Goal: Task Accomplishment & Management: Manage account settings

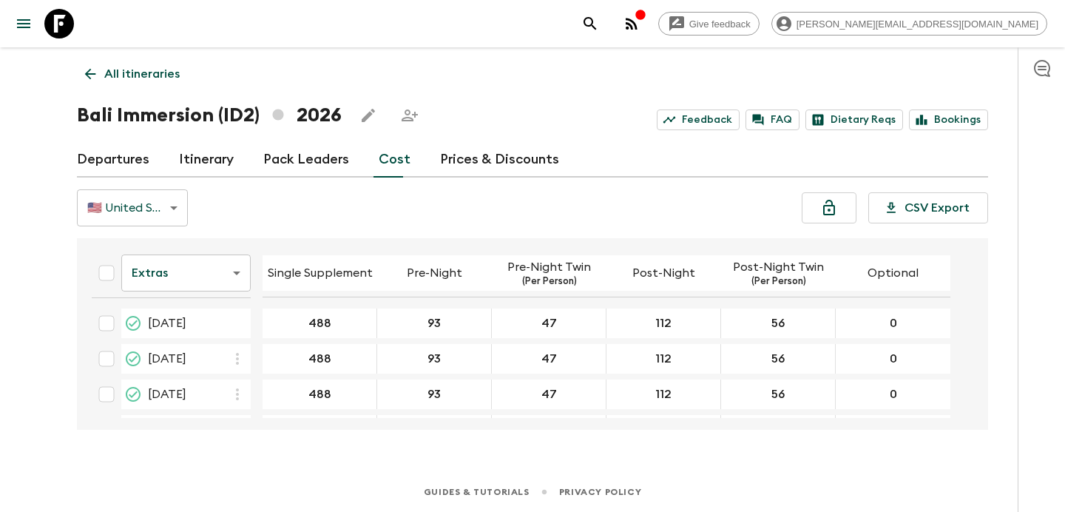
click at [164, 73] on p "All itineraries" at bounding box center [141, 74] width 75 height 18
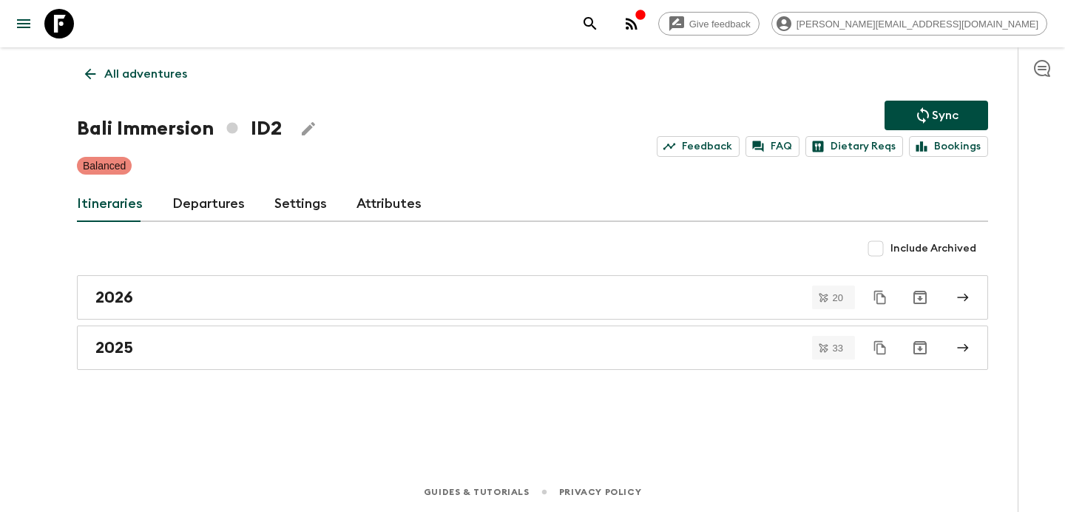
click at [164, 73] on p "All adventures" at bounding box center [145, 74] width 83 height 18
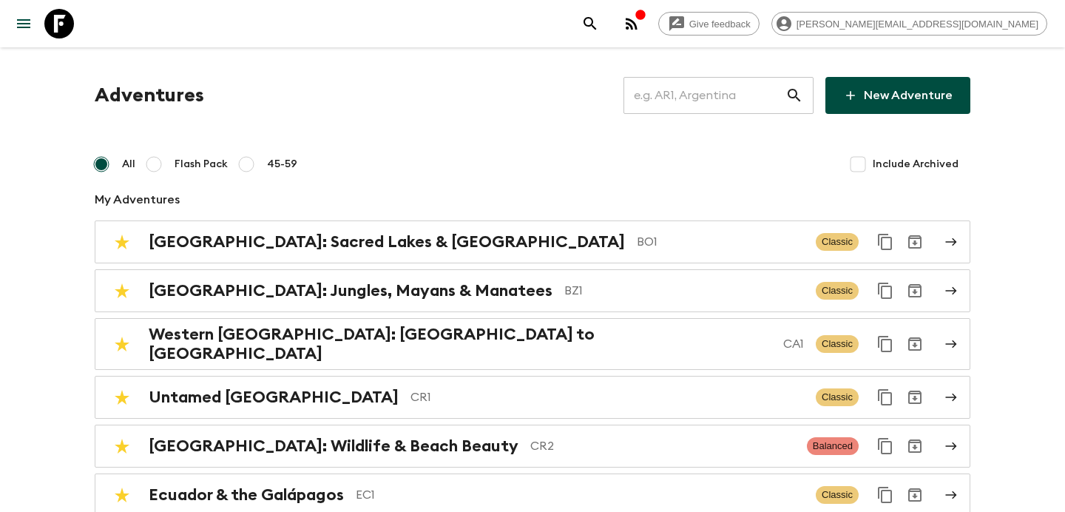
click at [711, 95] on input "text" at bounding box center [705, 95] width 162 height 41
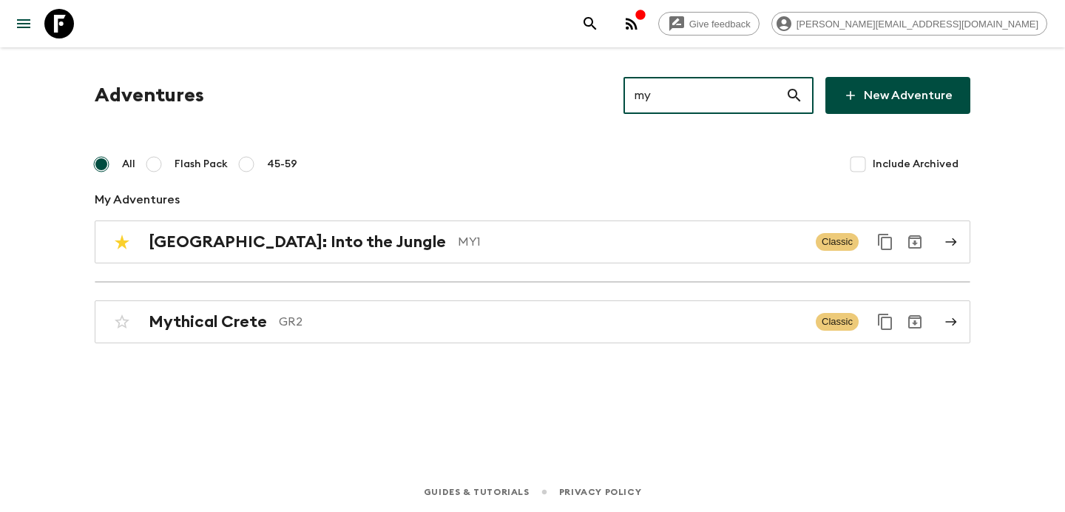
type input "my1"
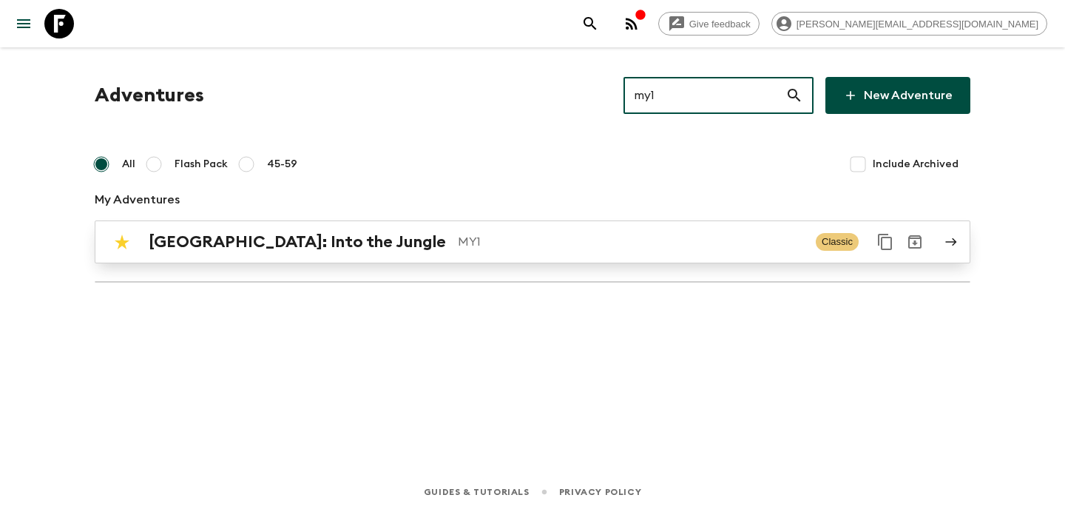
click at [587, 226] on link "[GEOGRAPHIC_DATA]: Into the Jungle MY1 Classic" at bounding box center [533, 241] width 876 height 43
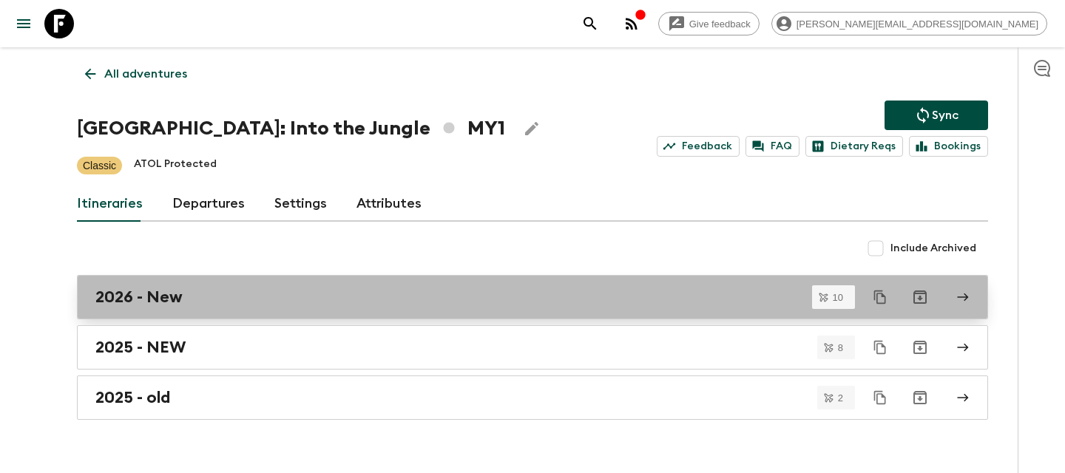
click at [269, 291] on div "2026 - New" at bounding box center [518, 297] width 846 height 19
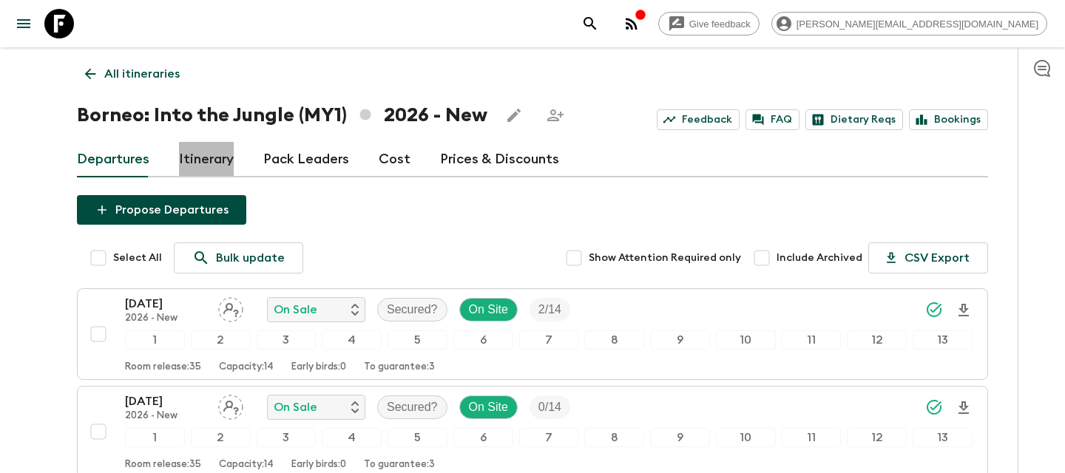
click at [206, 161] on link "Itinerary" at bounding box center [206, 160] width 55 height 36
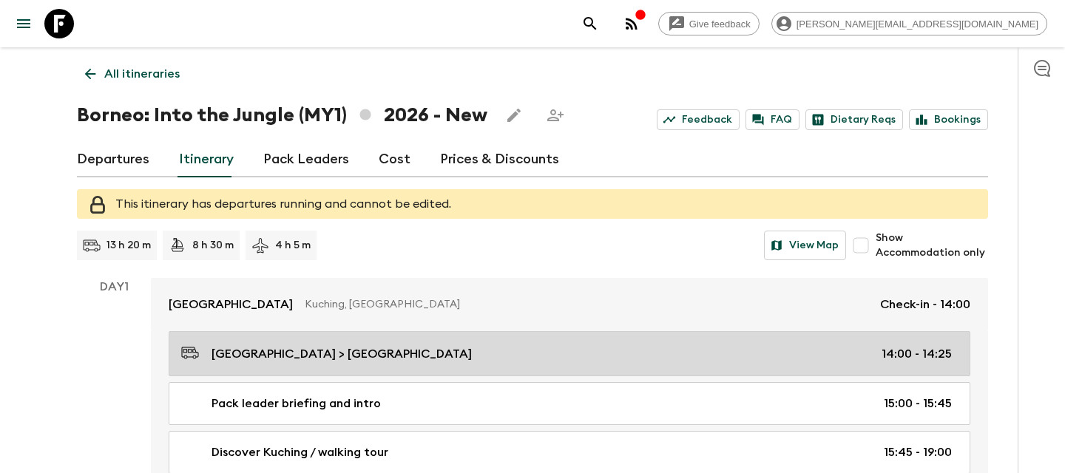
click at [267, 344] on div "[GEOGRAPHIC_DATA] > [GEOGRAPHIC_DATA] 14:00 - 14:25" at bounding box center [566, 354] width 771 height 20
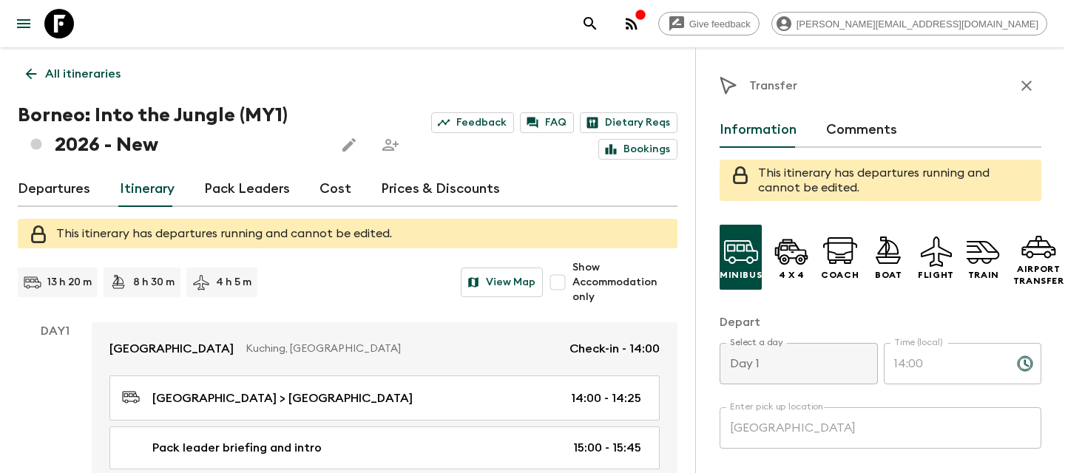
scroll to position [448, 0]
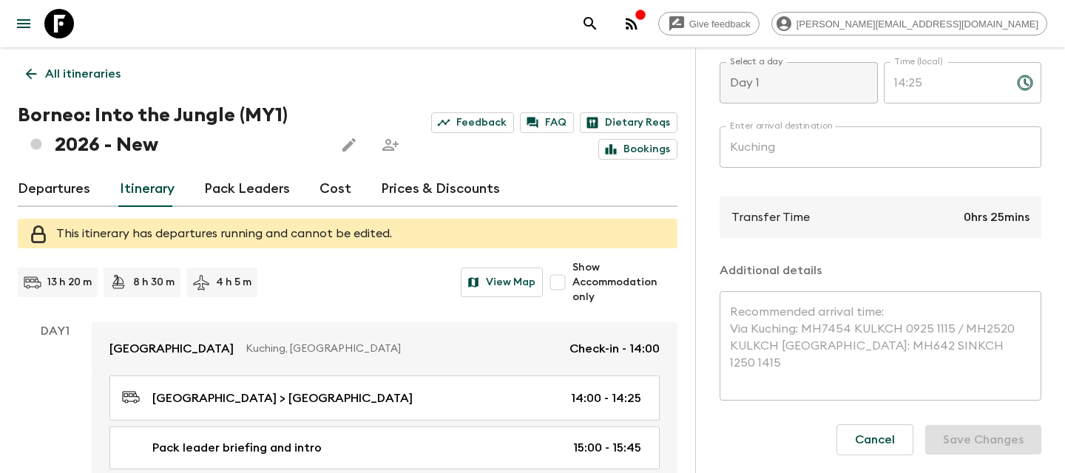
click at [50, 200] on link "Departures" at bounding box center [54, 190] width 73 height 36
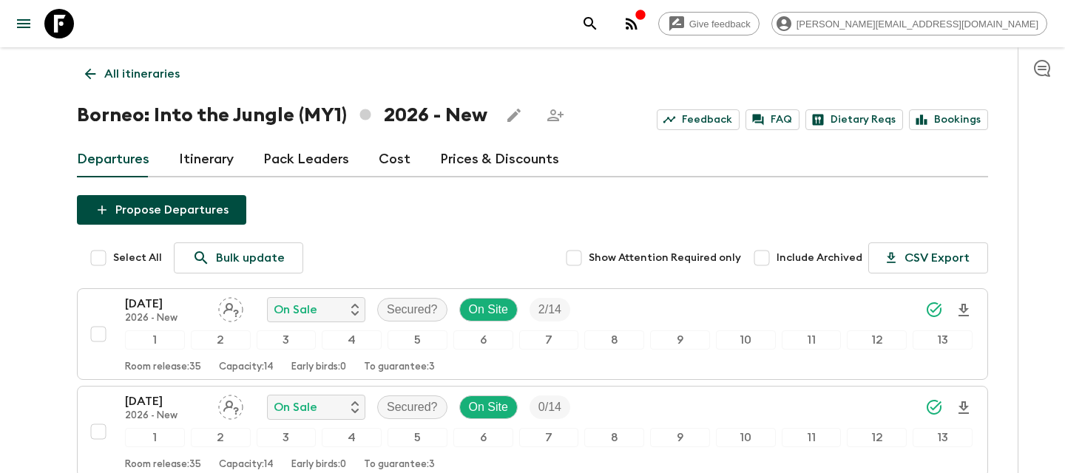
click at [153, 78] on p "All itineraries" at bounding box center [141, 74] width 75 height 18
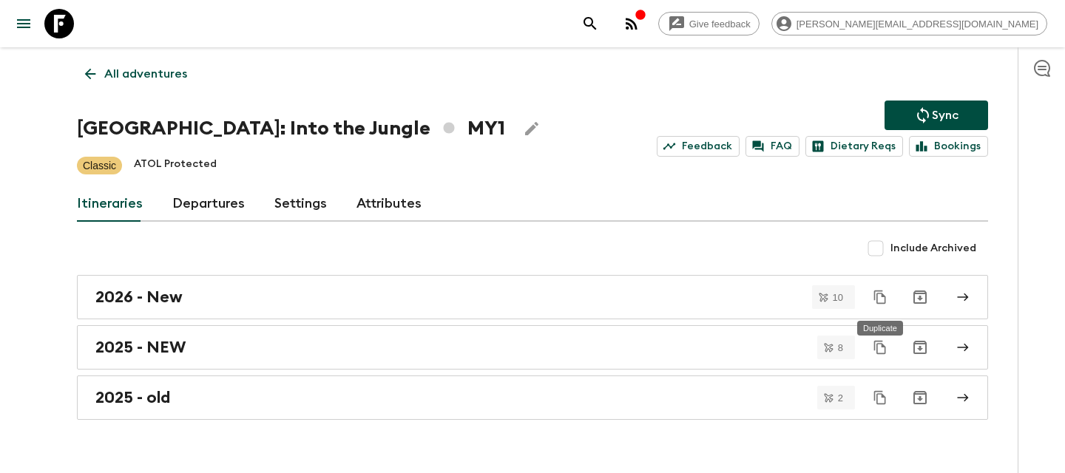
click at [882, 297] on icon "Duplicate" at bounding box center [880, 297] width 15 height 15
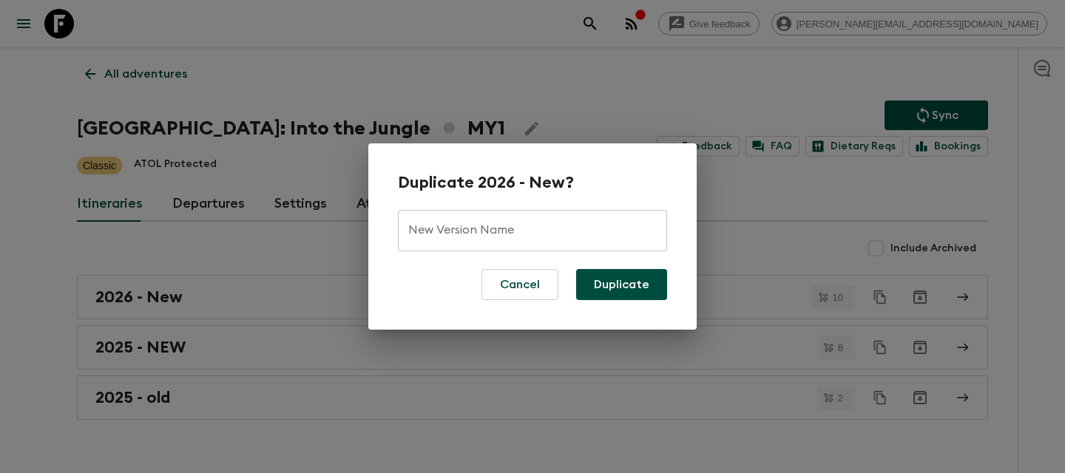
click at [331, 230] on div "Duplicate 2026 - New? New Version Name New Version Name Cancel Duplicate" at bounding box center [532, 236] width 1065 height 473
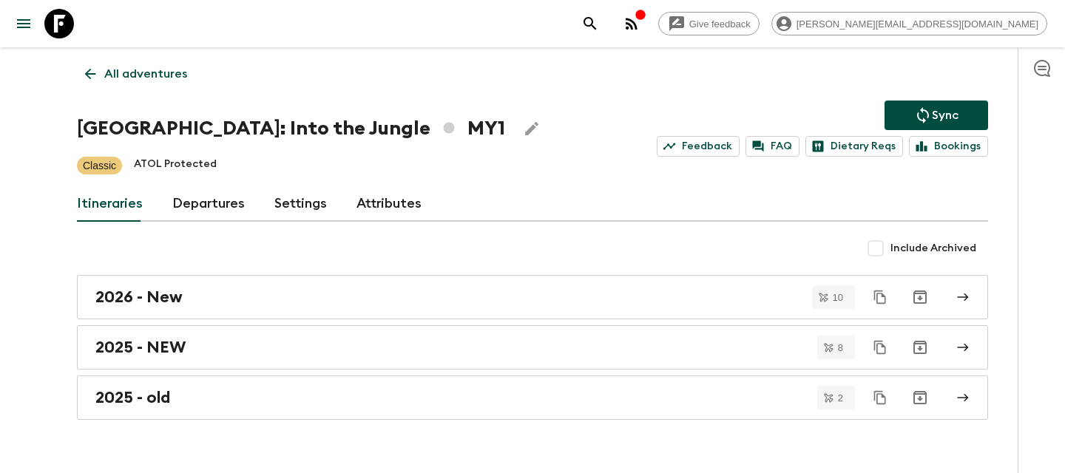
click at [878, 248] on input "Include Archived" at bounding box center [876, 249] width 30 height 30
checkbox input "true"
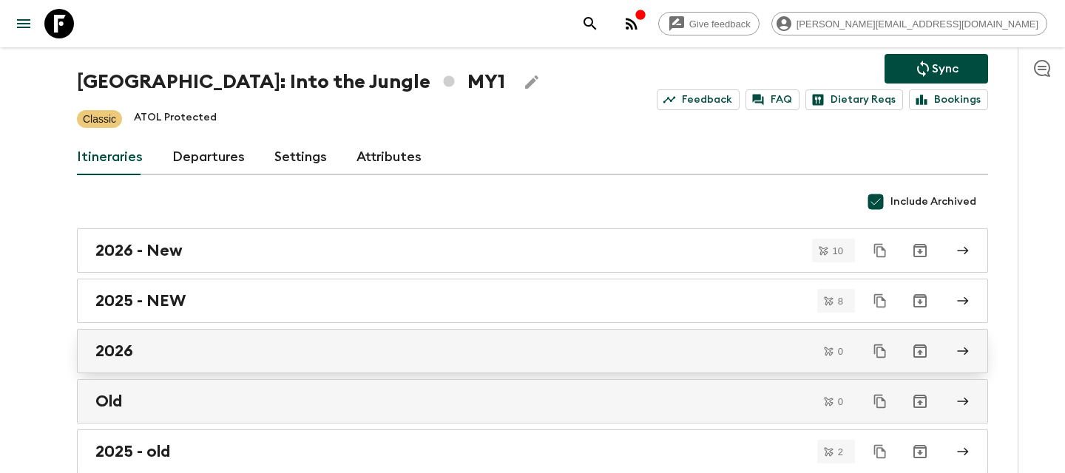
click at [630, 367] on link "2026" at bounding box center [532, 351] width 911 height 44
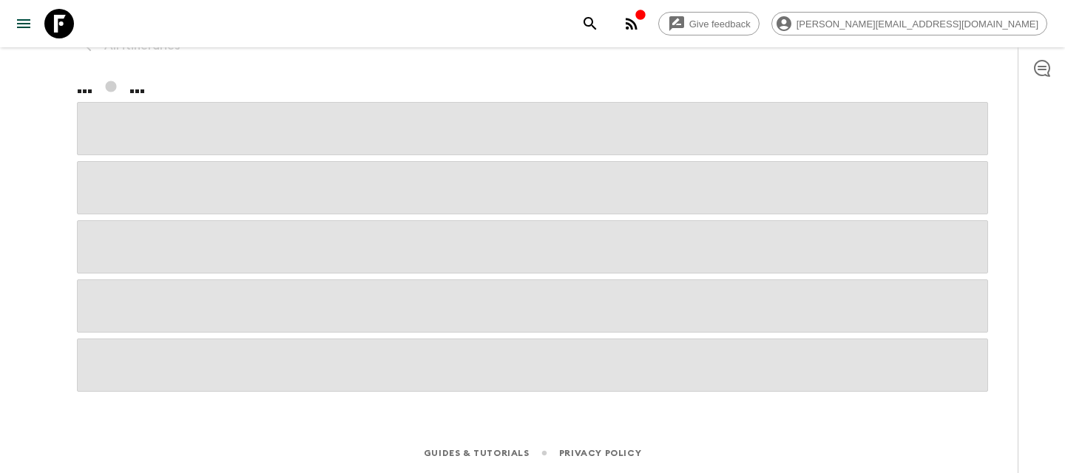
scroll to position [47, 0]
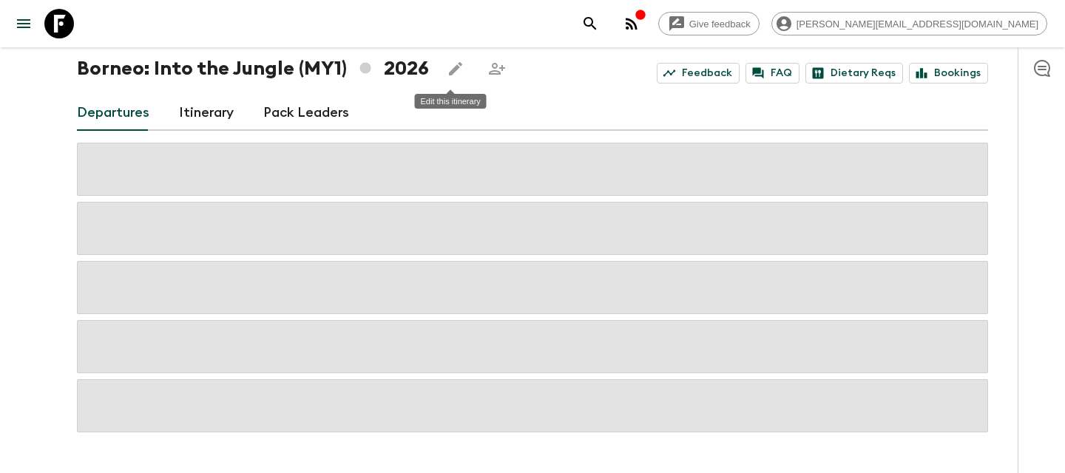
click at [449, 73] on icon "Edit this itinerary" at bounding box center [456, 69] width 18 height 18
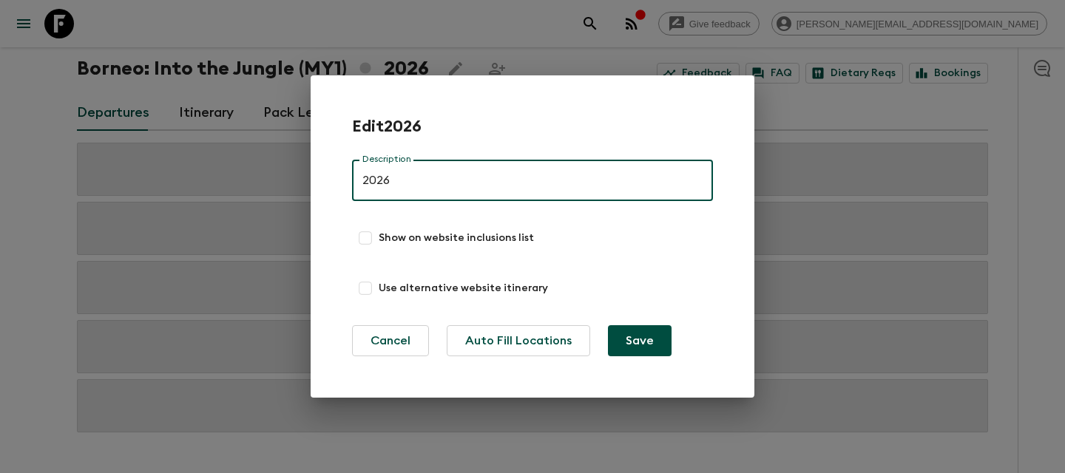
drag, startPoint x: 410, startPoint y: 175, endPoint x: 350, endPoint y: 175, distance: 59.9
click at [350, 175] on div "Edit 2026 Description 2026 Description Show on website inclusions list Use alte…" at bounding box center [533, 236] width 444 height 323
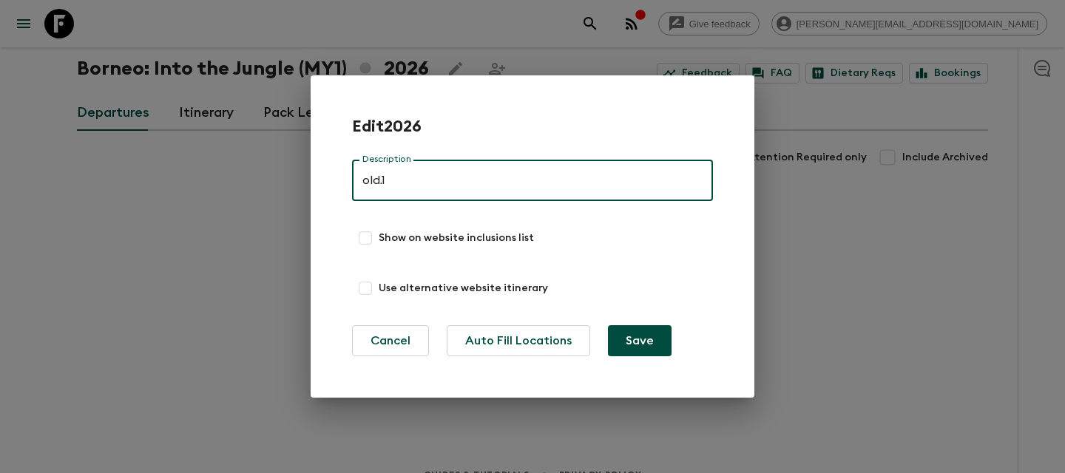
type input "old.1"
click at [608, 326] on button "Save" at bounding box center [640, 341] width 64 height 31
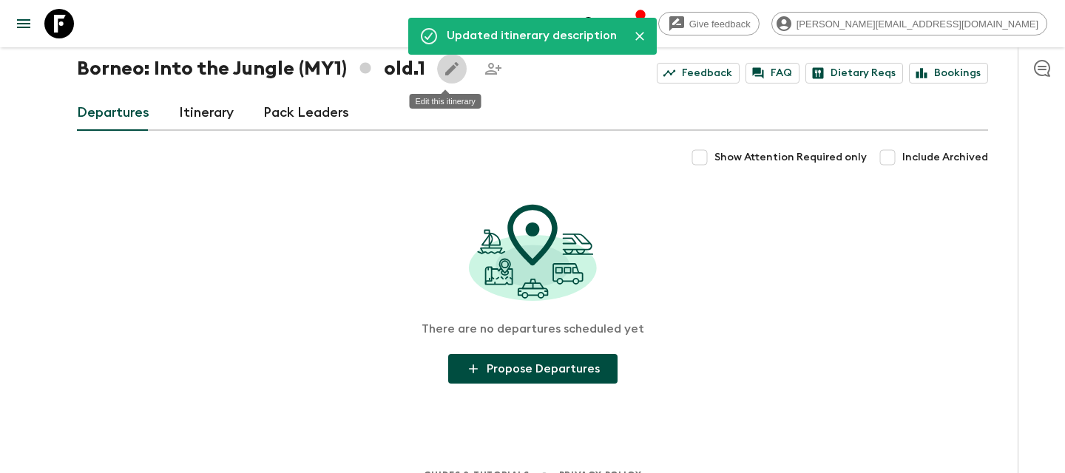
scroll to position [0, 0]
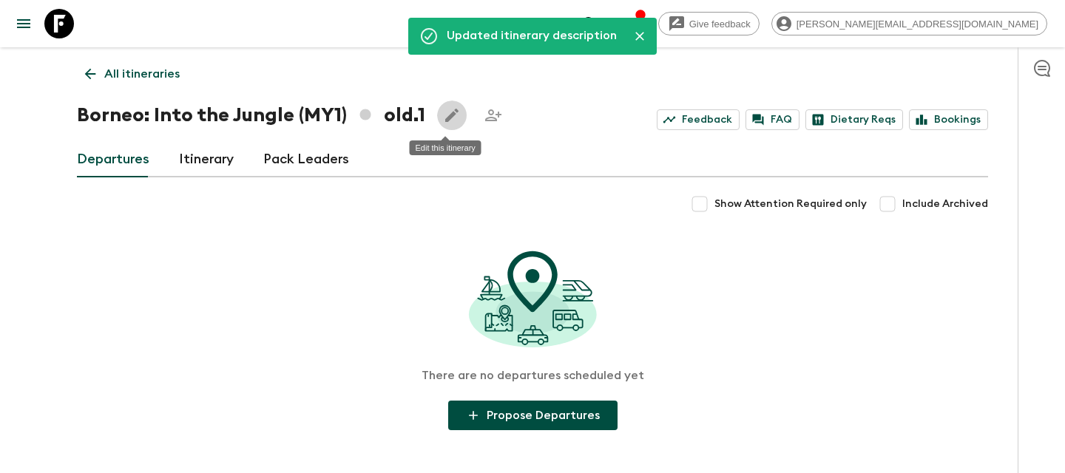
click at [138, 85] on link "All itineraries" at bounding box center [132, 74] width 111 height 30
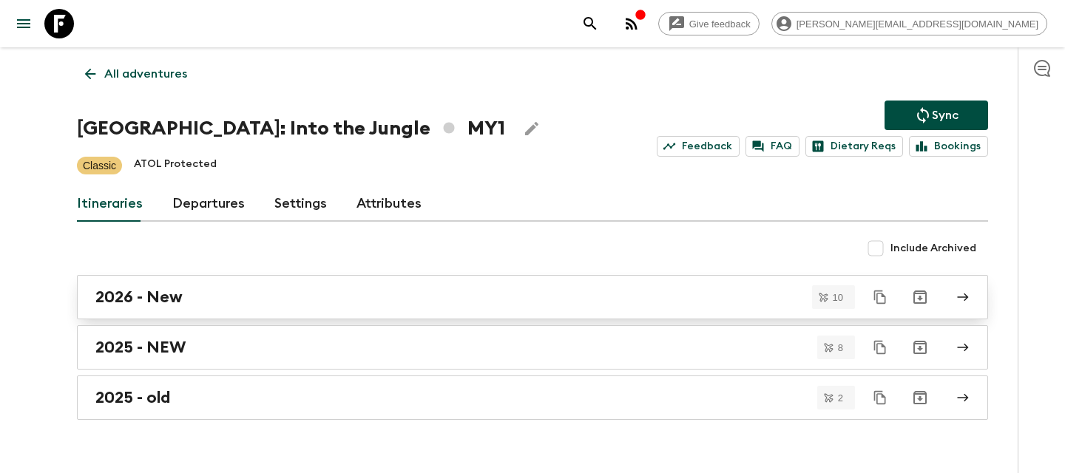
click at [768, 300] on div "2026 - New" at bounding box center [518, 297] width 846 height 19
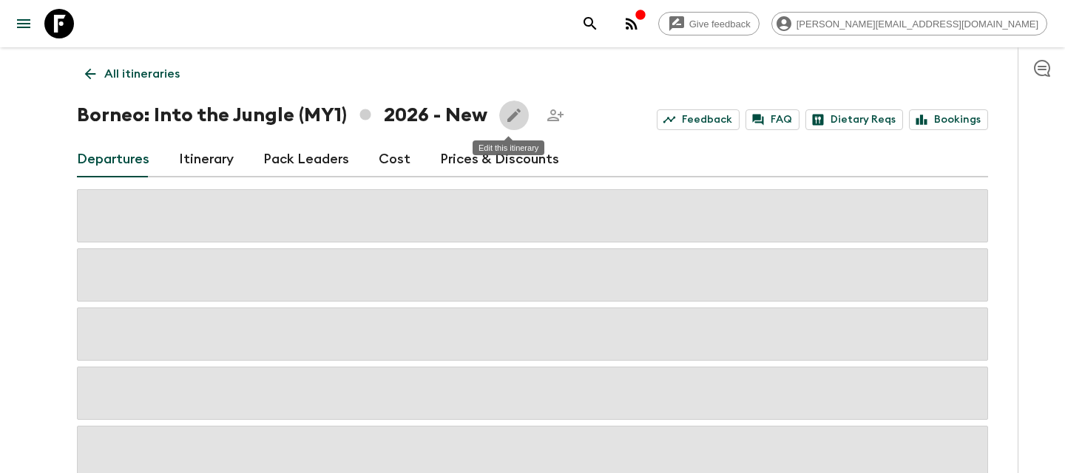
click at [508, 118] on icon "Edit this itinerary" at bounding box center [514, 115] width 13 height 13
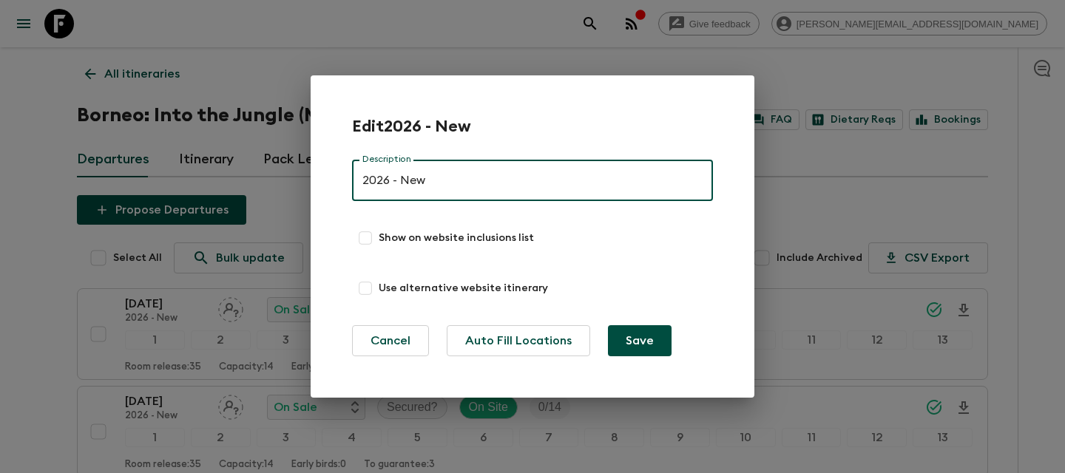
drag, startPoint x: 450, startPoint y: 189, endPoint x: 392, endPoint y: 181, distance: 58.2
click at [392, 181] on input "2026 - New" at bounding box center [532, 180] width 361 height 41
type input "2026"
click at [608, 326] on button "Save" at bounding box center [640, 341] width 64 height 31
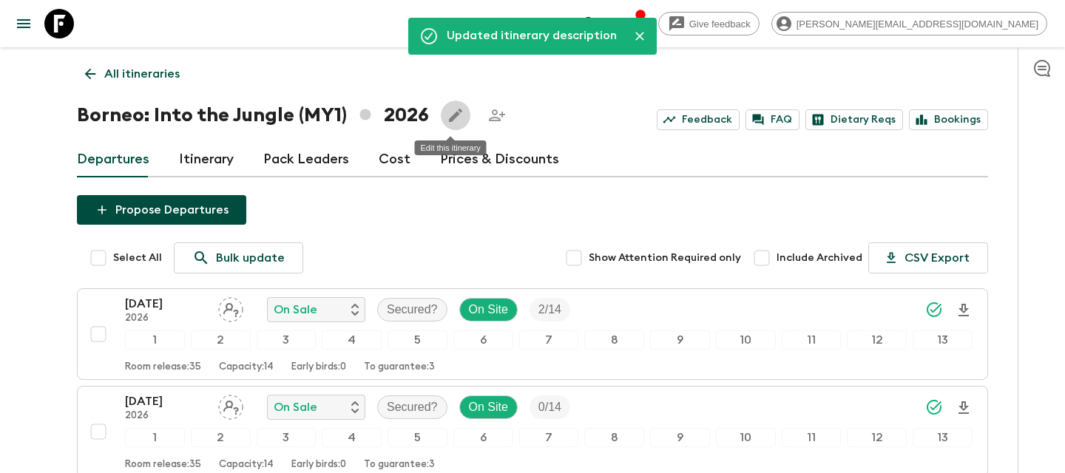
click at [152, 78] on p "All itineraries" at bounding box center [141, 74] width 75 height 18
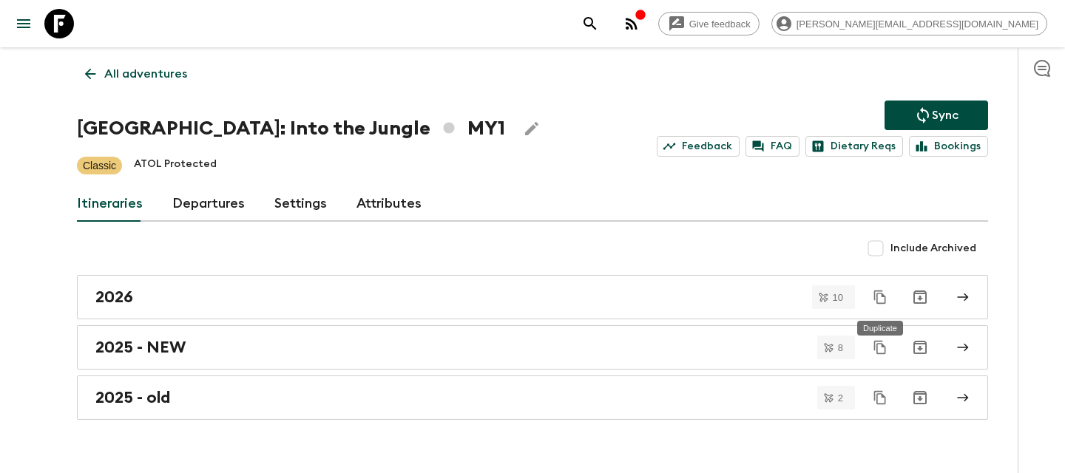
click at [885, 300] on icon "Duplicate" at bounding box center [880, 297] width 12 height 13
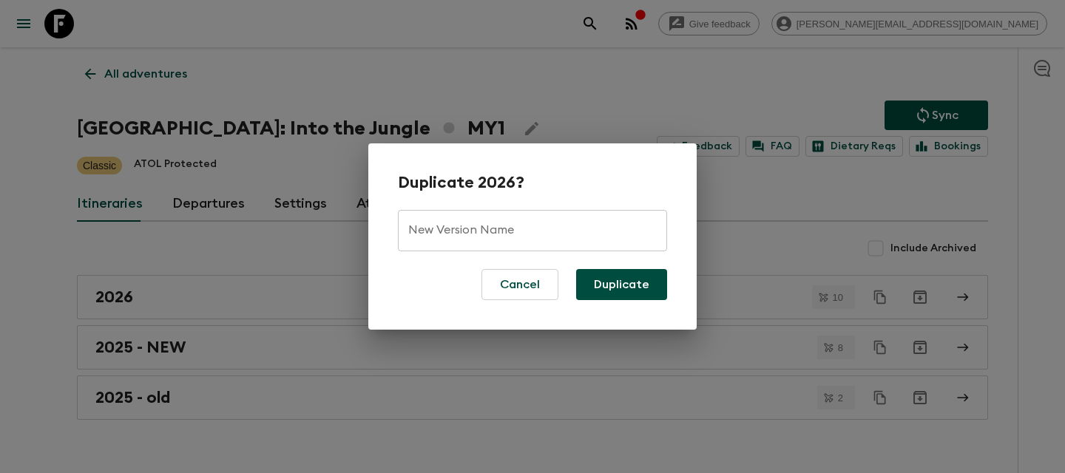
click at [435, 232] on input "New Version Name" at bounding box center [532, 230] width 269 height 41
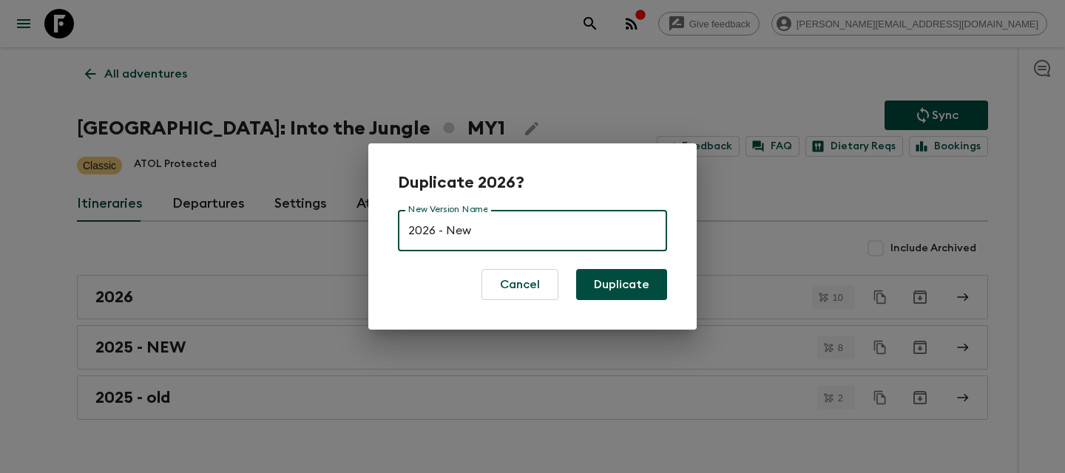
type input "2026 - New"
click at [576, 269] on button "Duplicate" at bounding box center [621, 284] width 91 height 31
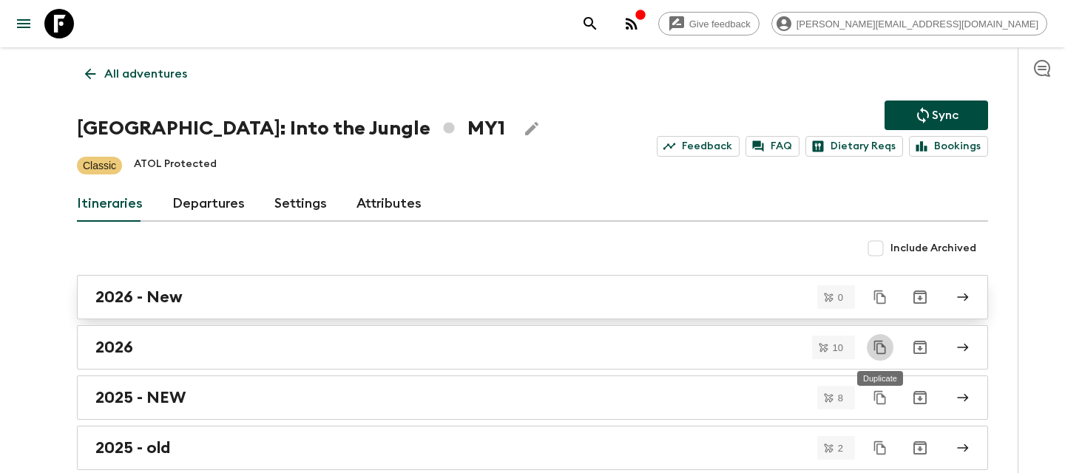
click at [229, 305] on div "2026 - New" at bounding box center [518, 297] width 846 height 19
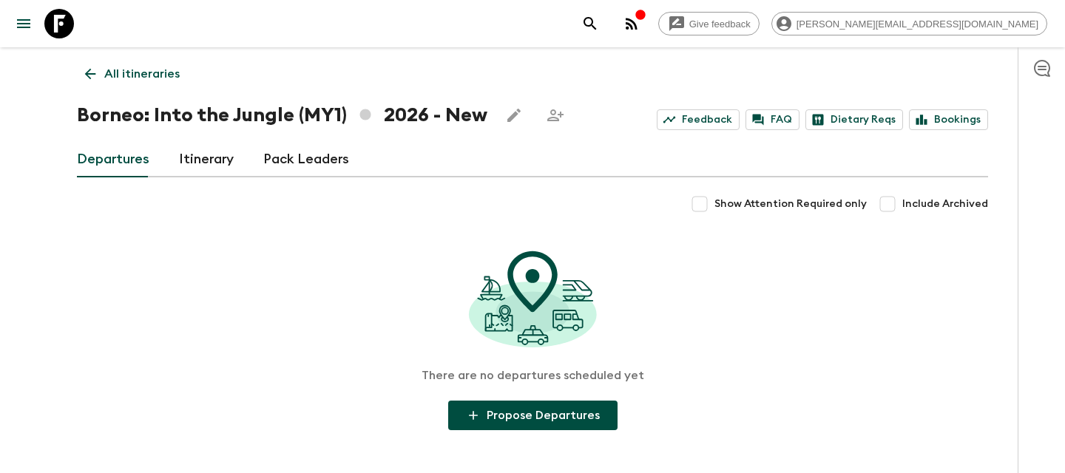
click at [208, 155] on link "Itinerary" at bounding box center [206, 160] width 55 height 36
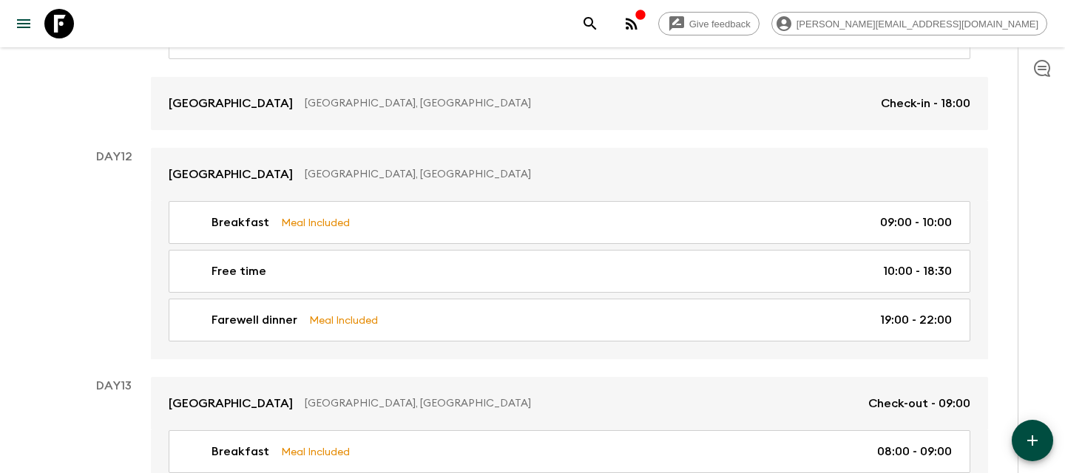
scroll to position [5197, 0]
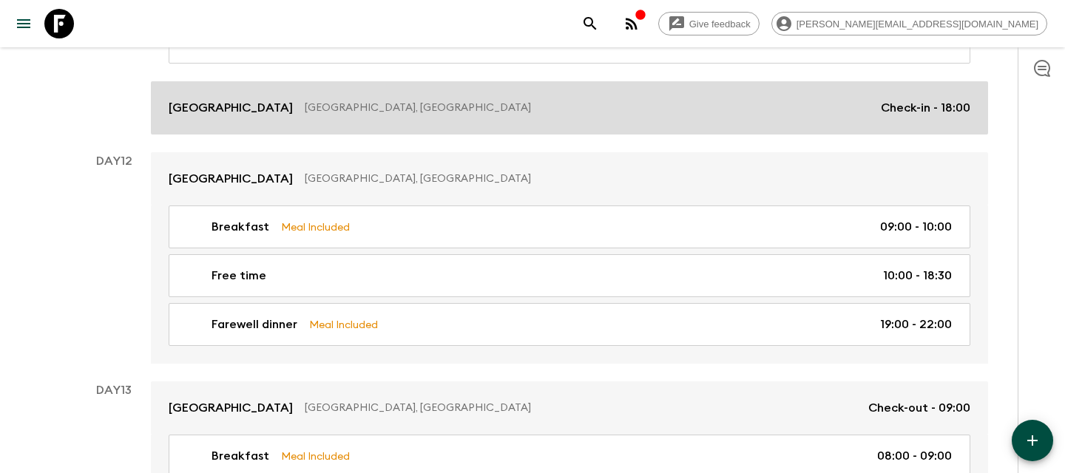
click at [321, 104] on p "[GEOGRAPHIC_DATA], [GEOGRAPHIC_DATA]" at bounding box center [587, 108] width 564 height 15
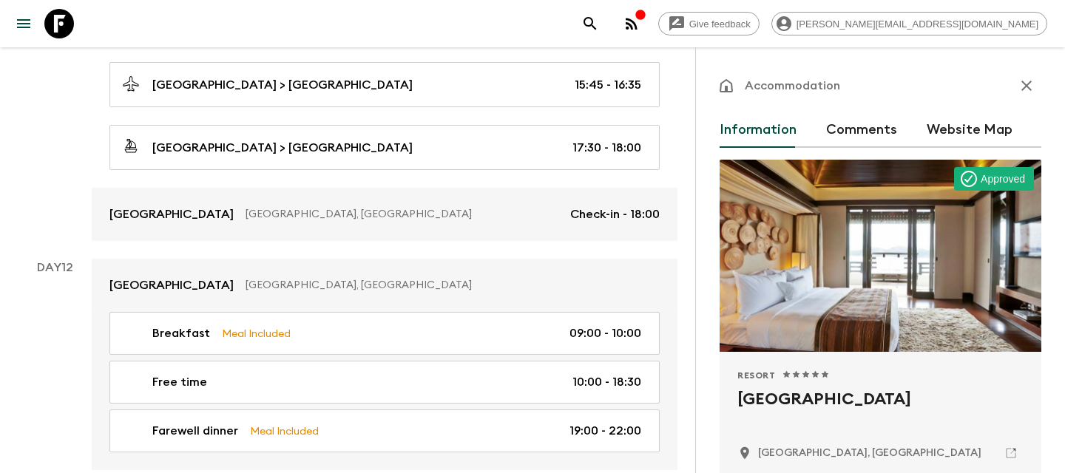
click at [1030, 82] on icon "button" at bounding box center [1027, 86] width 10 height 10
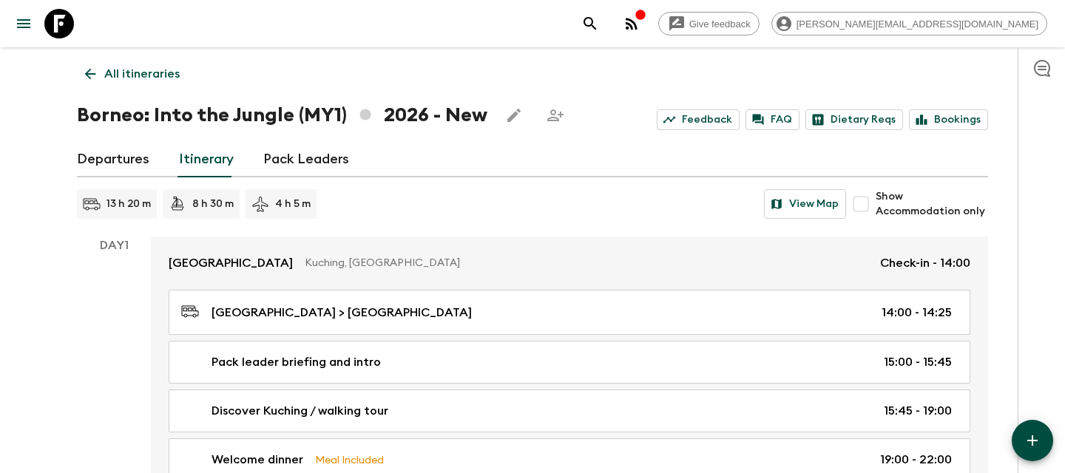
click at [140, 84] on link "All itineraries" at bounding box center [132, 74] width 111 height 30
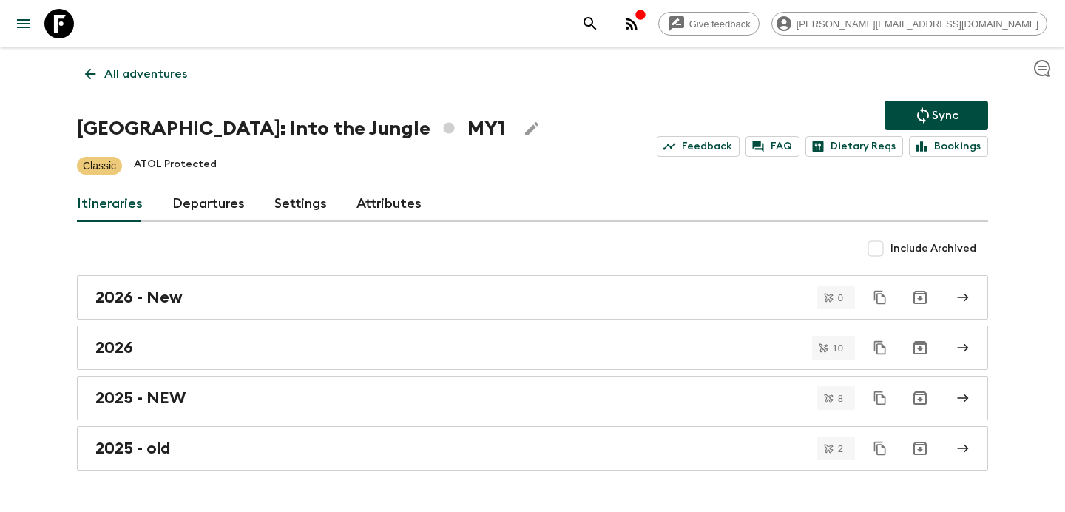
click at [645, 19] on icon "button" at bounding box center [641, 15] width 10 height 10
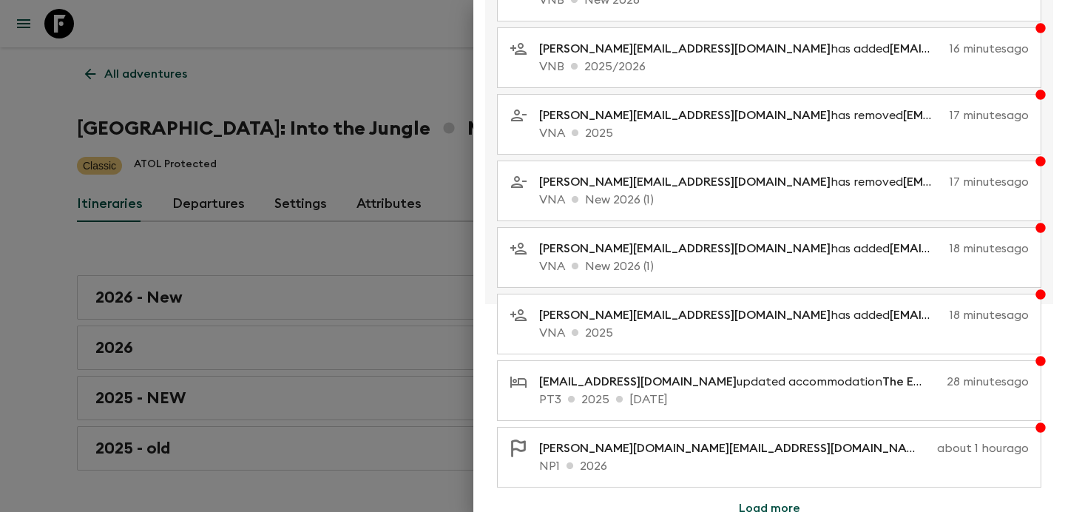
scroll to position [303, 0]
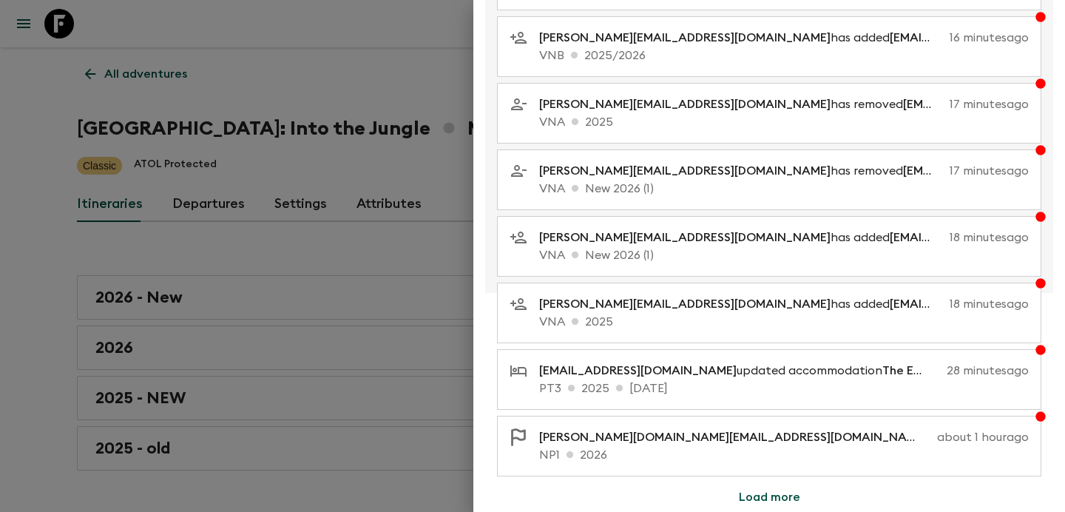
click at [163, 89] on div at bounding box center [532, 256] width 1065 height 512
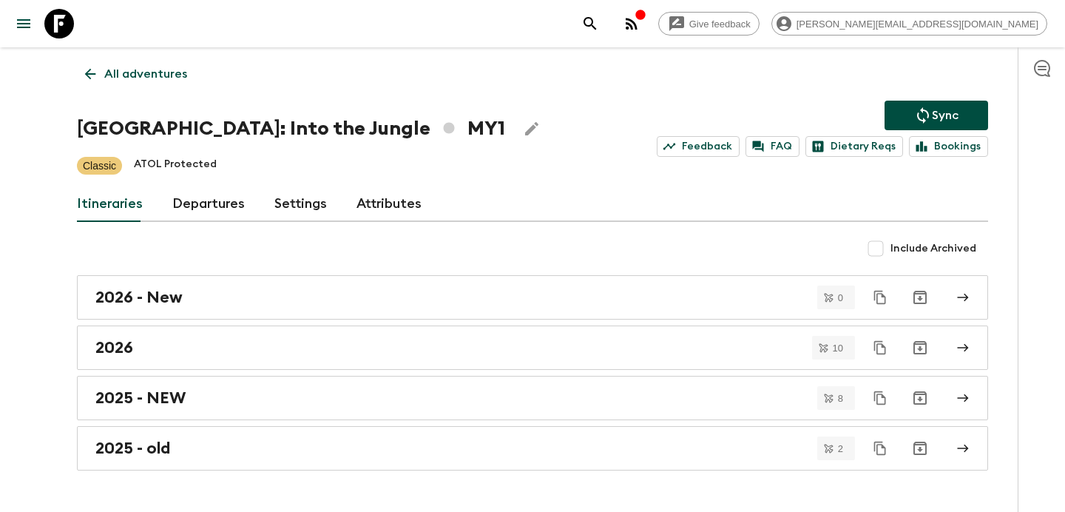
click at [161, 70] on p "All adventures" at bounding box center [145, 74] width 83 height 18
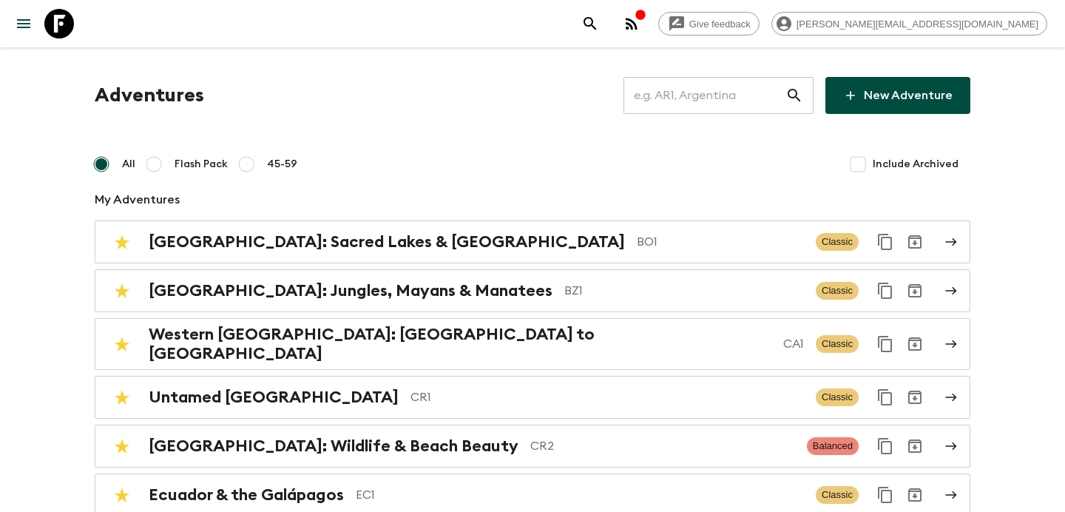
click at [715, 87] on input "text" at bounding box center [705, 95] width 162 height 41
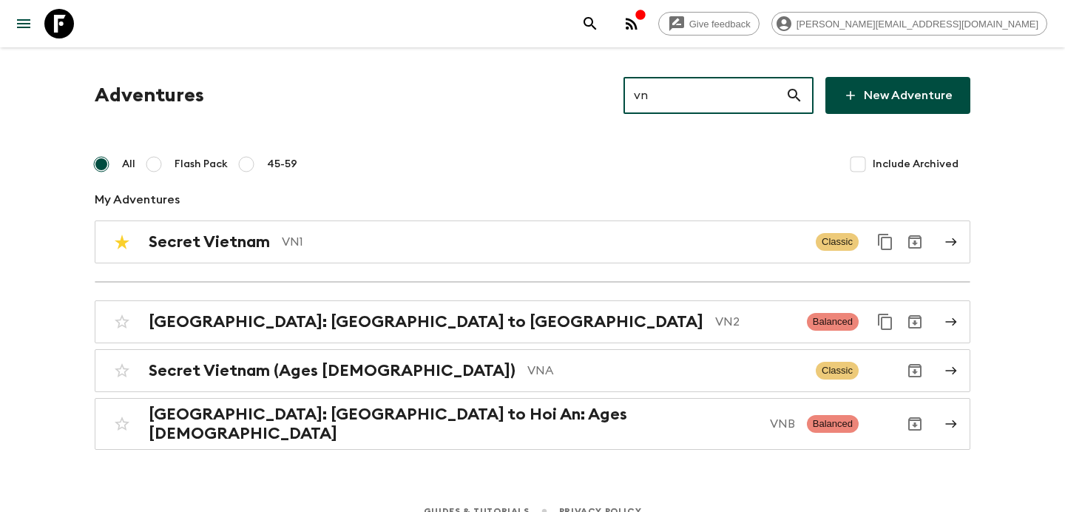
type input "vn2"
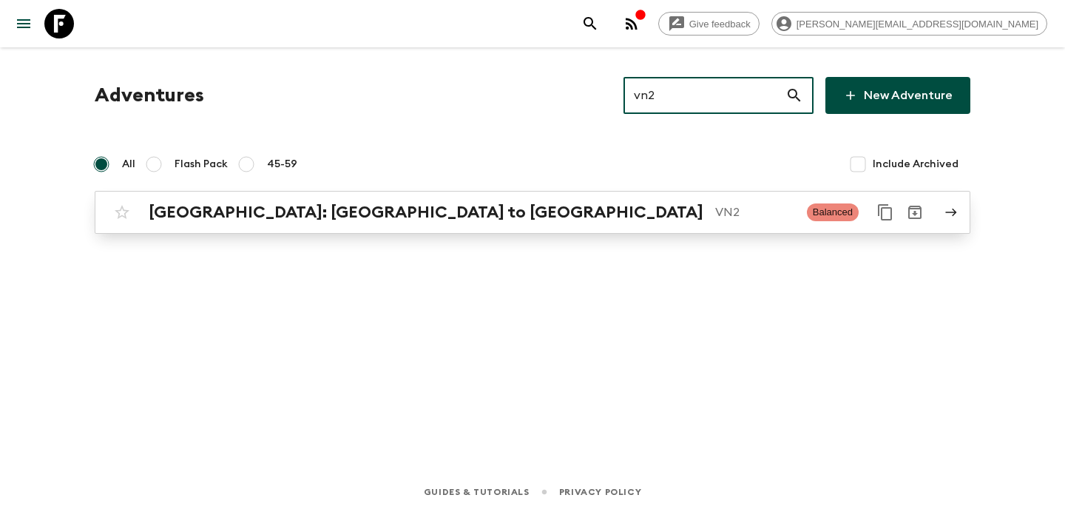
click at [715, 208] on p "VN2" at bounding box center [755, 212] width 80 height 18
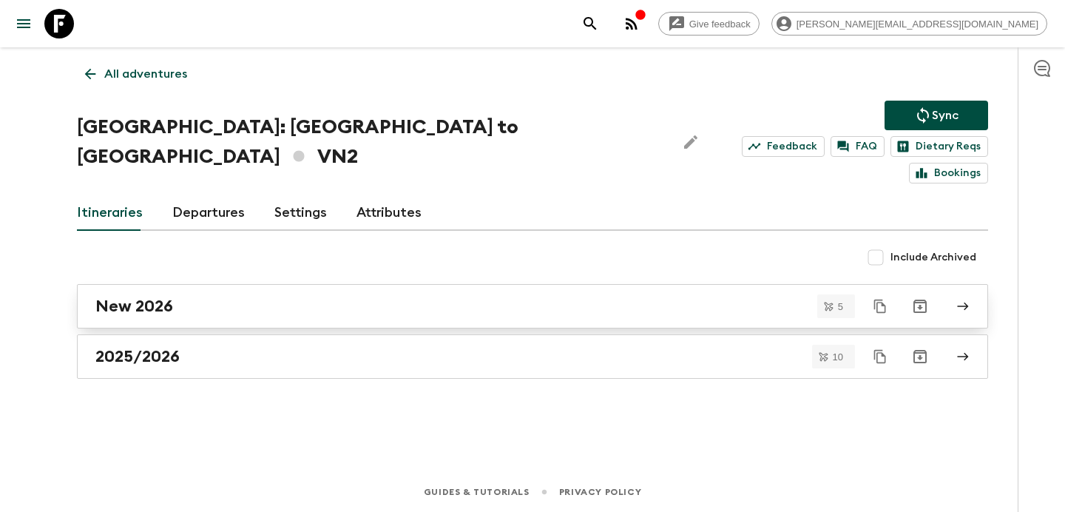
click at [506, 284] on link "New 2026" at bounding box center [532, 306] width 911 height 44
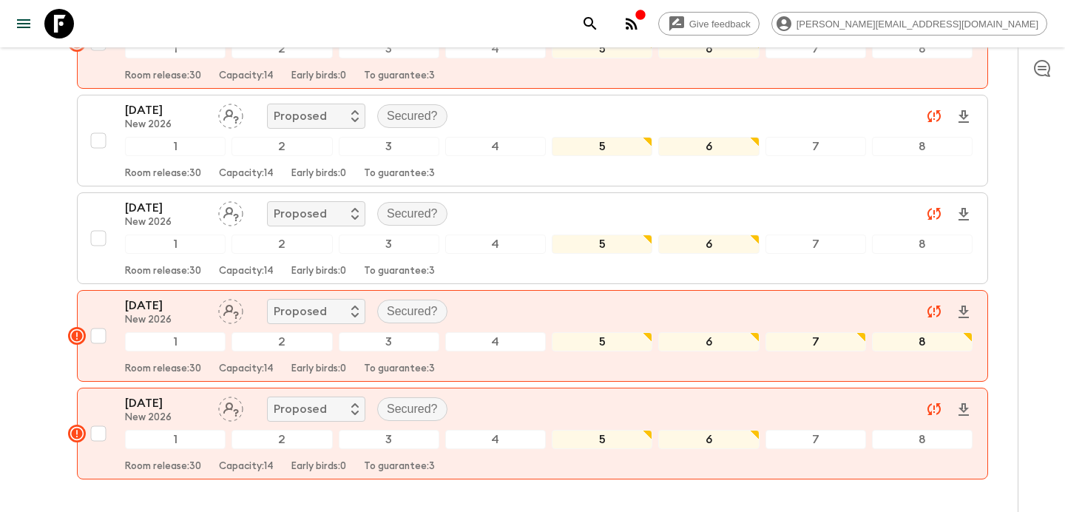
scroll to position [320, 0]
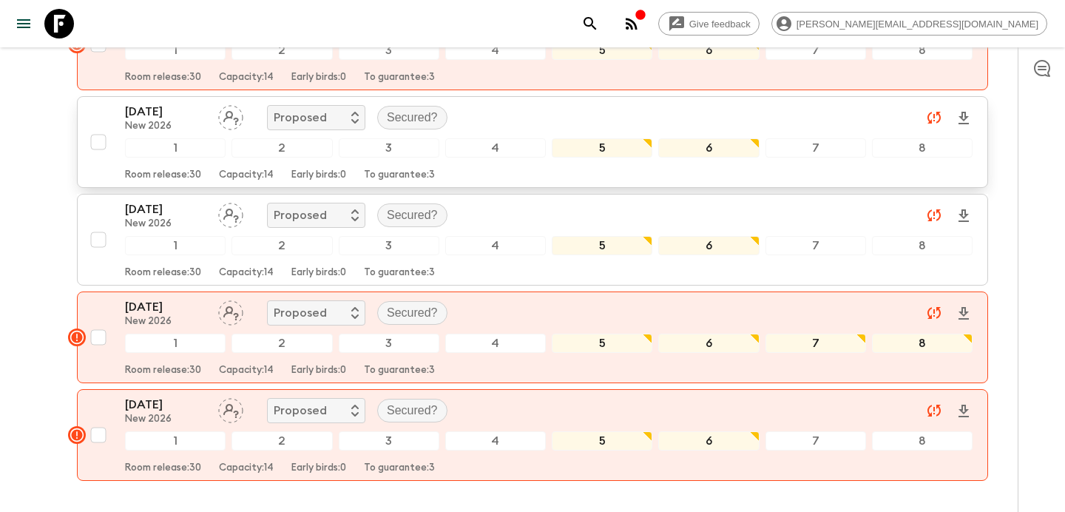
click at [518, 103] on div "[DATE] New 2026 Proposed Secured?" at bounding box center [549, 118] width 848 height 30
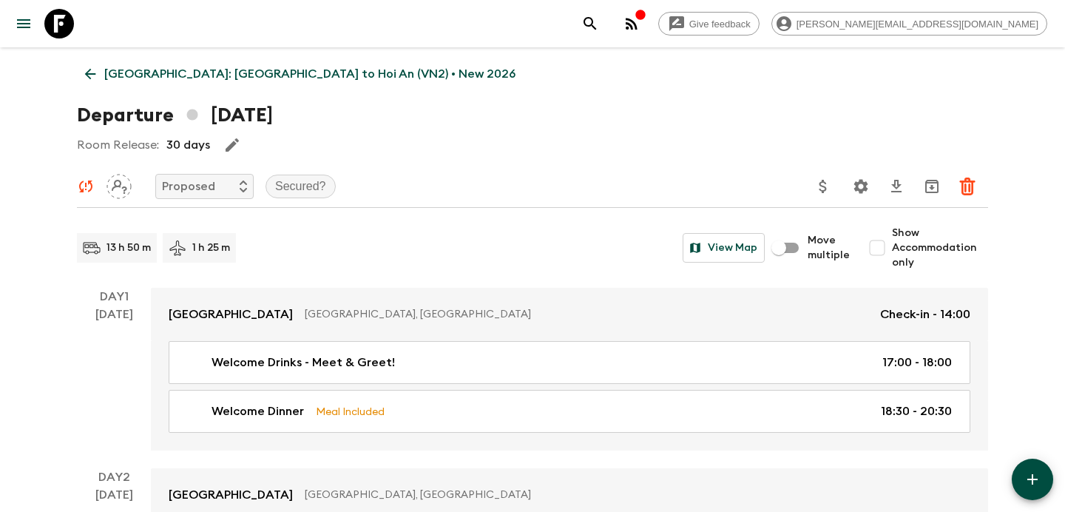
click at [190, 68] on p "[GEOGRAPHIC_DATA]: [GEOGRAPHIC_DATA] to Hoi An (VN2) • New 2026" at bounding box center [309, 74] width 411 height 18
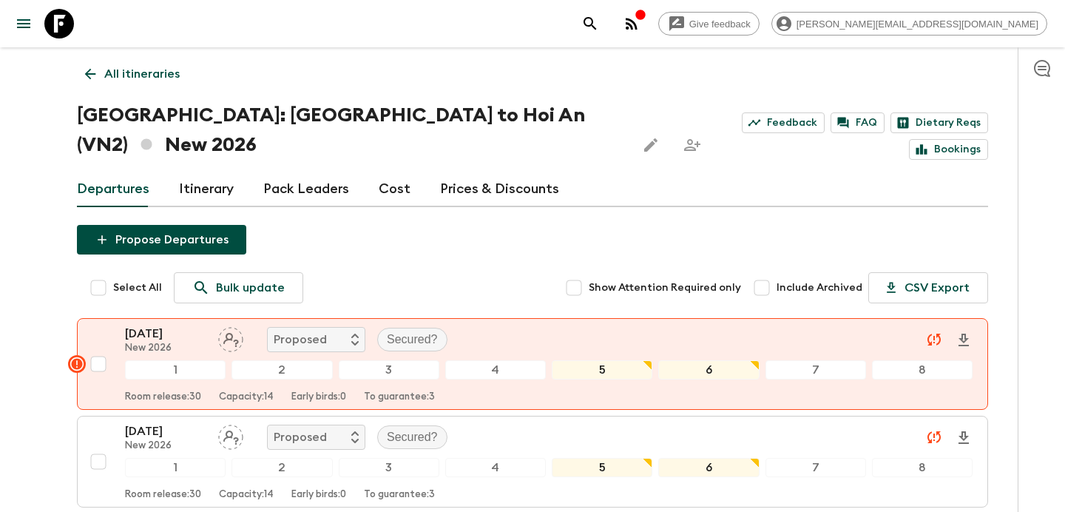
click at [163, 75] on p "All itineraries" at bounding box center [141, 74] width 75 height 18
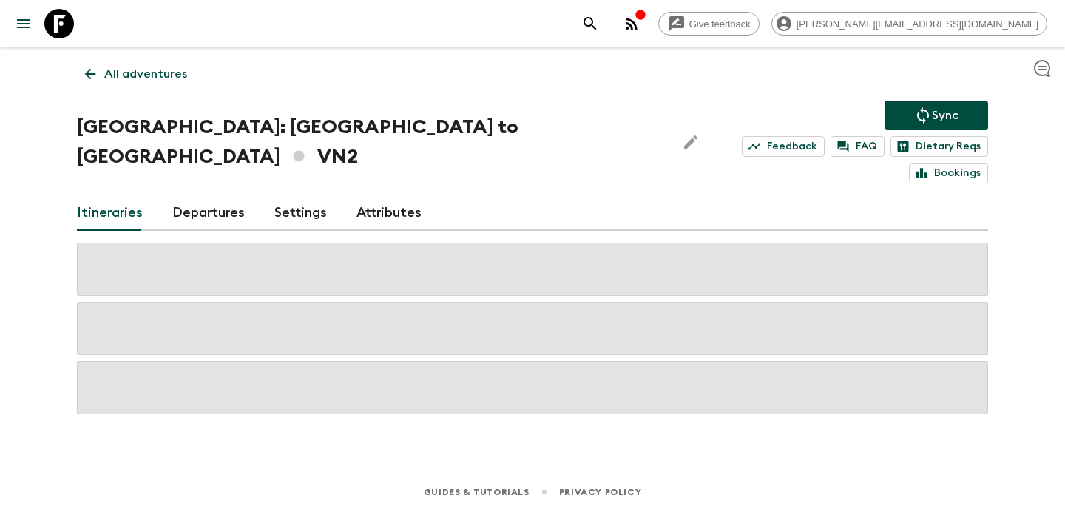
click at [163, 75] on p "All adventures" at bounding box center [145, 74] width 83 height 18
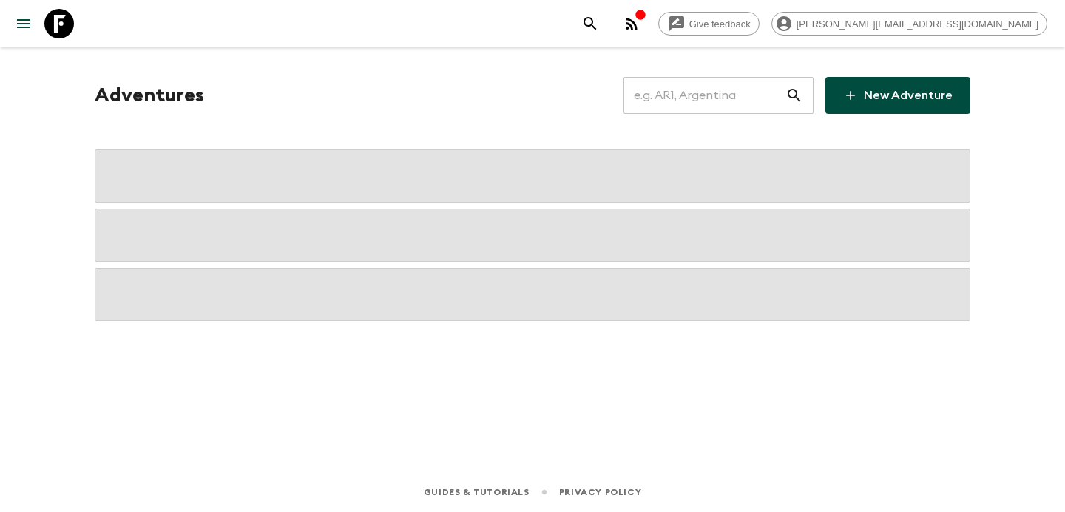
click at [778, 90] on input "text" at bounding box center [705, 95] width 162 height 41
click at [764, 96] on input "text" at bounding box center [705, 95] width 162 height 41
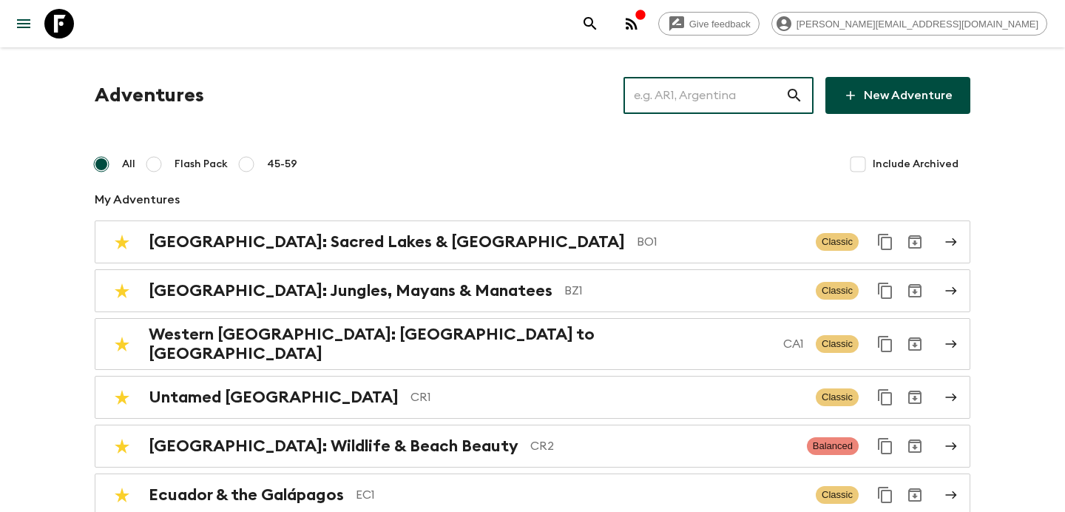
click at [764, 96] on input "text" at bounding box center [705, 95] width 162 height 41
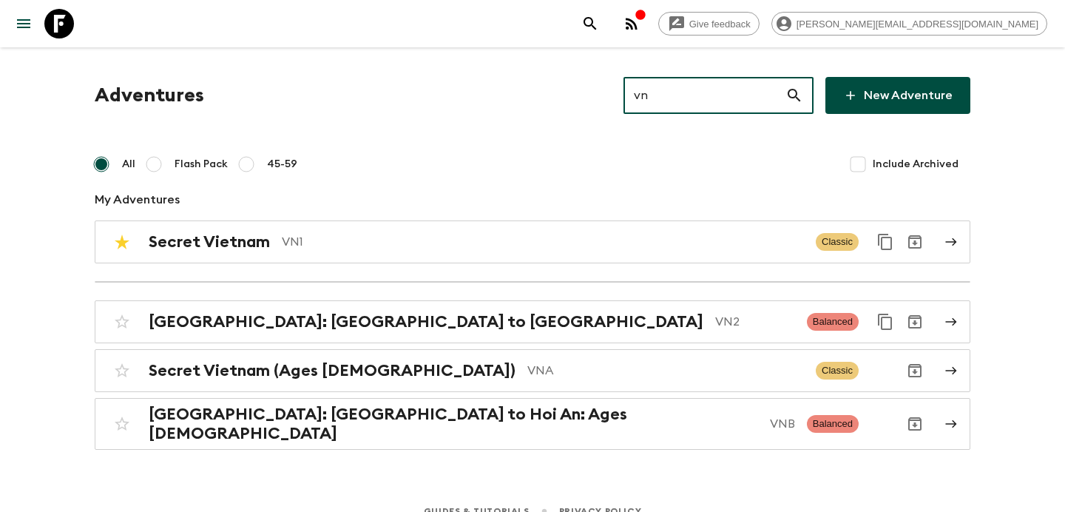
type input "vn1"
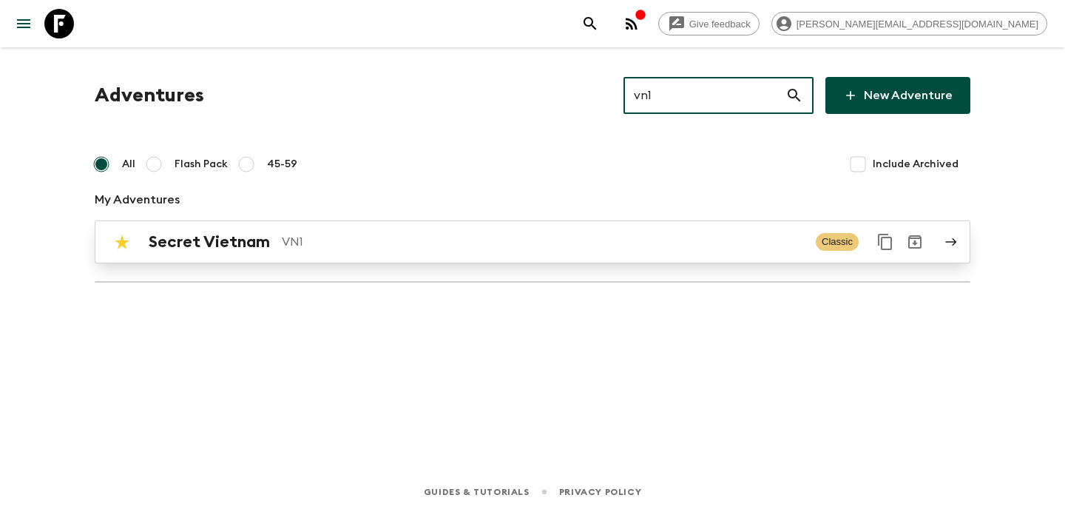
click at [274, 241] on div "Secret Vietnam VN1" at bounding box center [476, 241] width 655 height 19
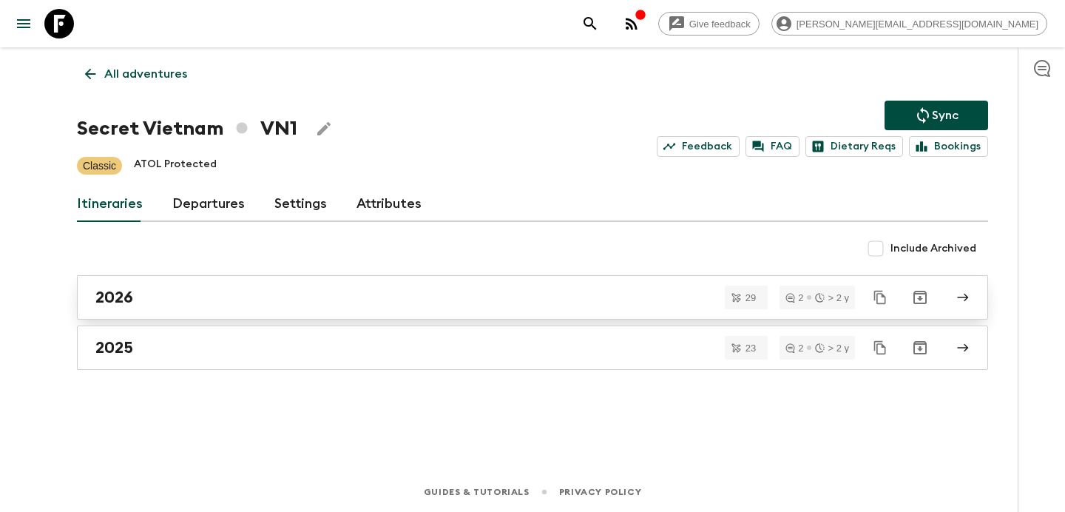
click at [269, 300] on div "2026" at bounding box center [518, 297] width 846 height 19
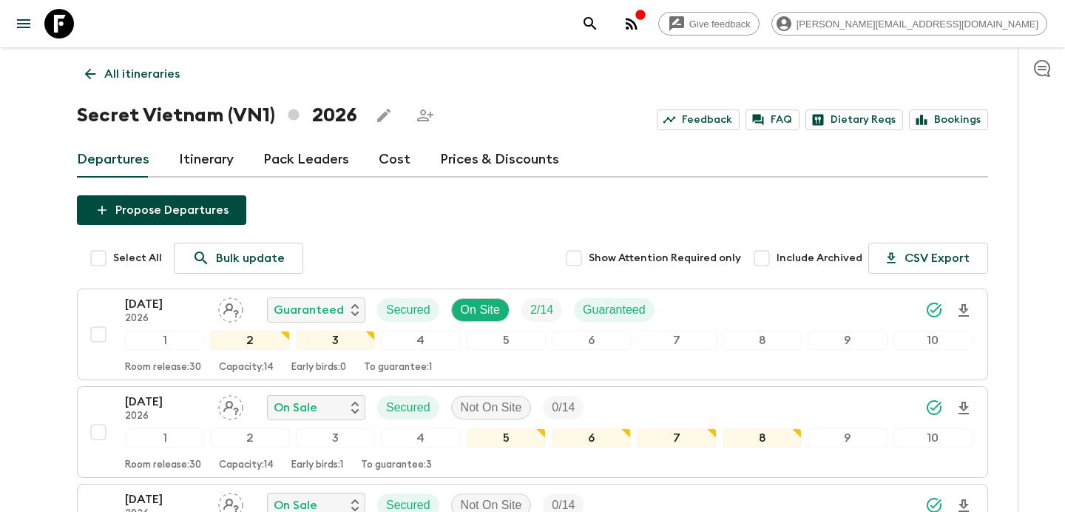
click at [167, 77] on p "All itineraries" at bounding box center [141, 74] width 75 height 18
